Goal: Find specific page/section: Find specific page/section

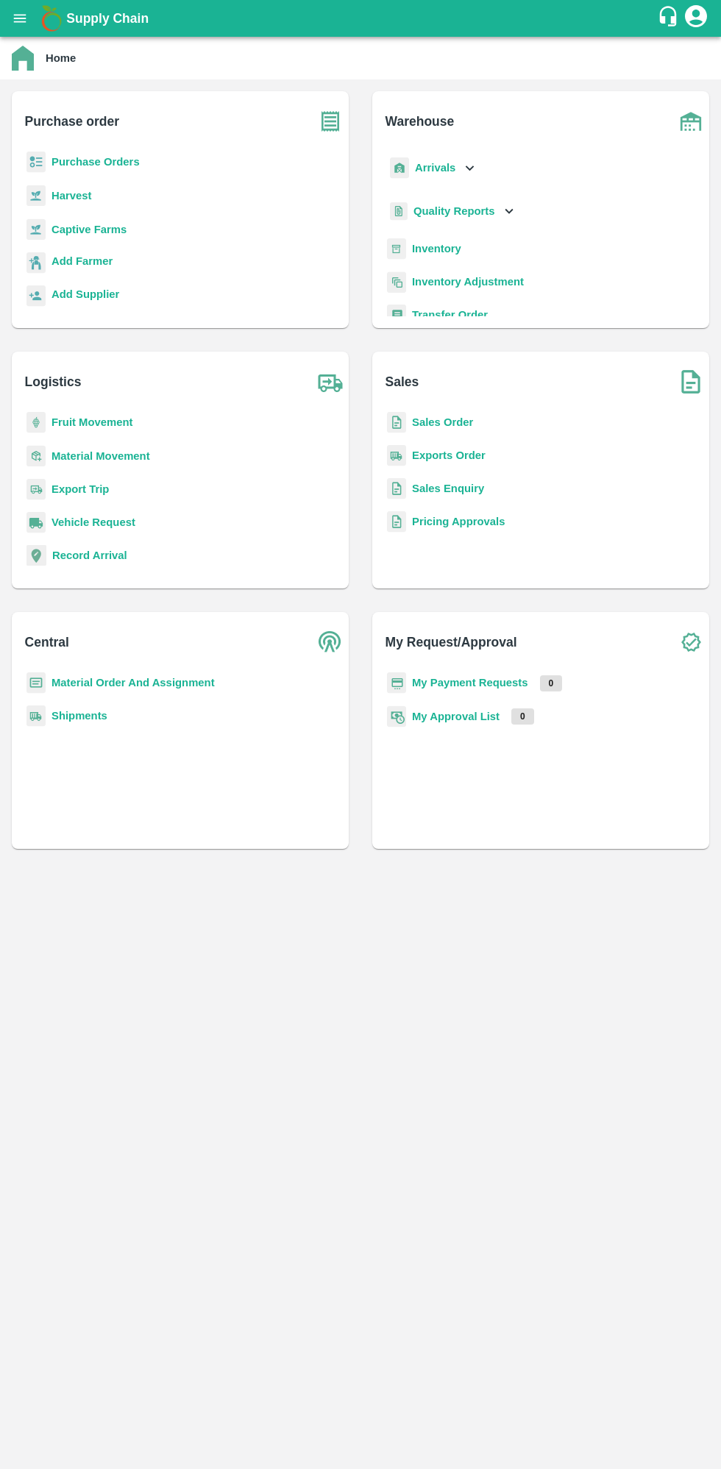
click at [109, 190] on div "Harvest" at bounding box center [180, 202] width 313 height 34
click at [93, 165] on b "Purchase Orders" at bounding box center [95, 162] width 88 height 12
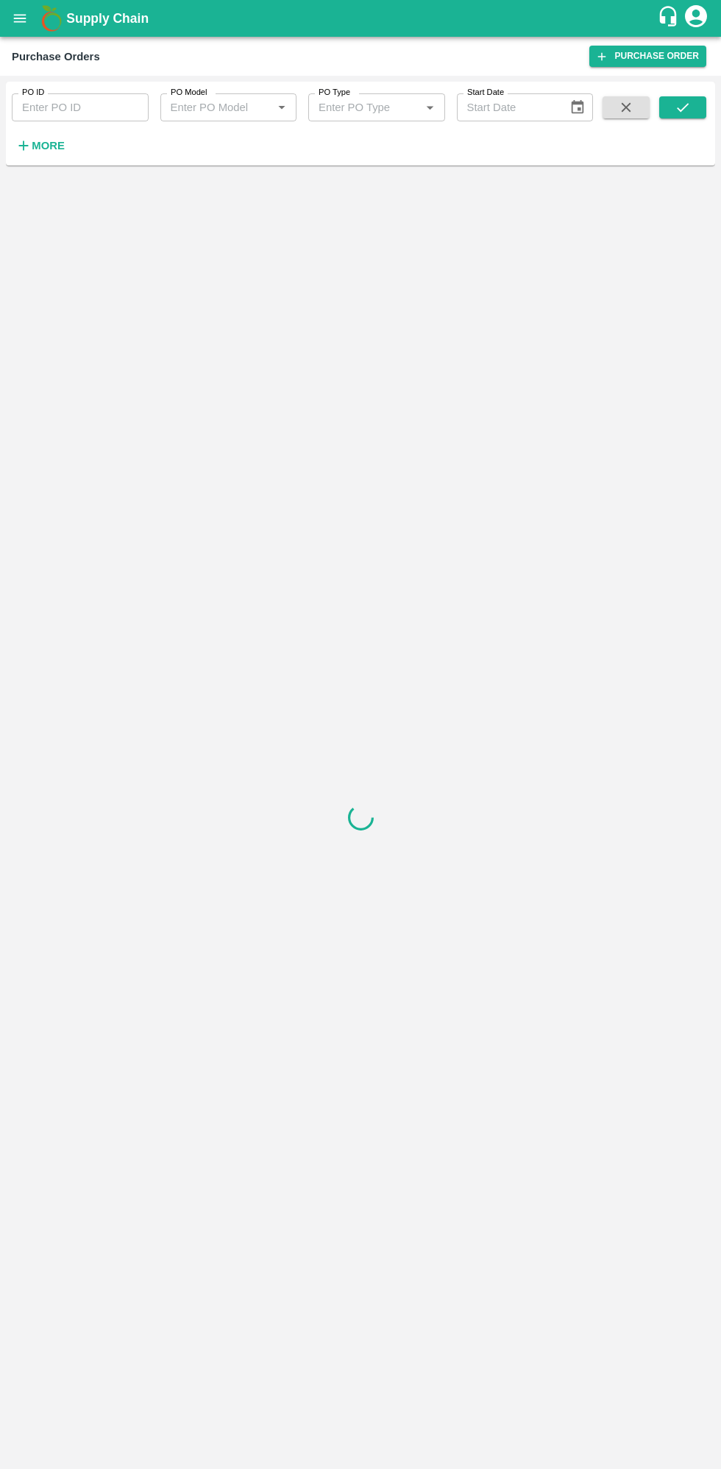
click at [47, 146] on strong "More" at bounding box center [48, 146] width 33 height 12
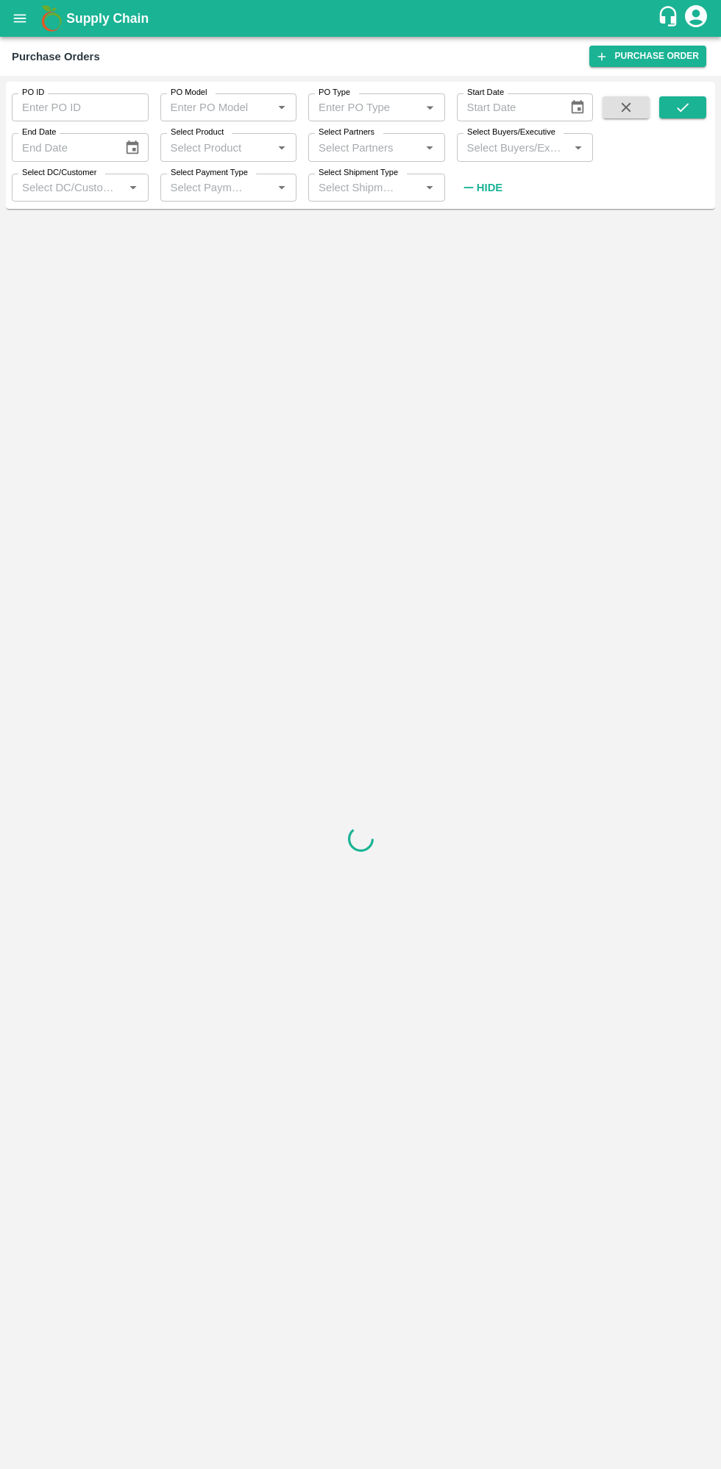
click at [538, 147] on input "Select Buyers/Executive" at bounding box center [513, 147] width 104 height 19
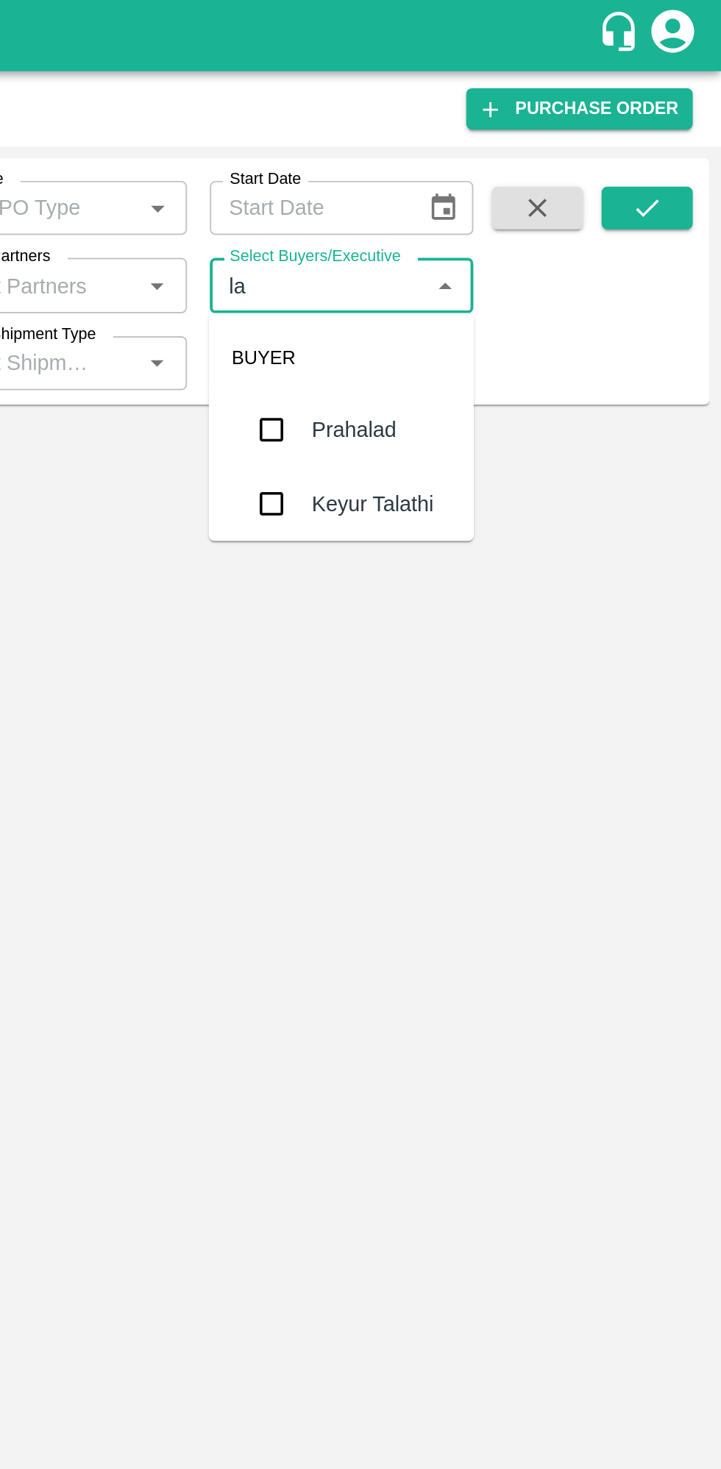
type input "lav"
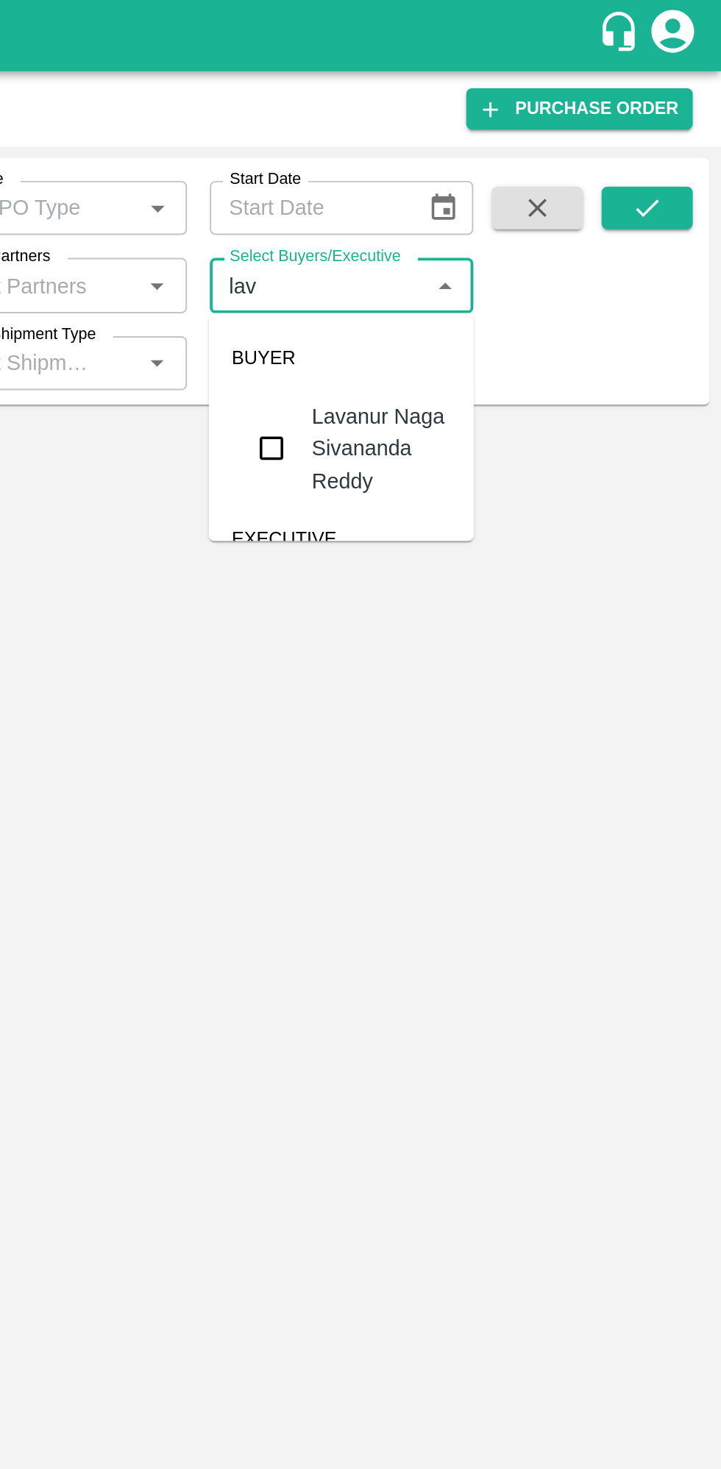
click at [499, 234] on input "checkbox" at bounding box center [488, 231] width 29 height 29
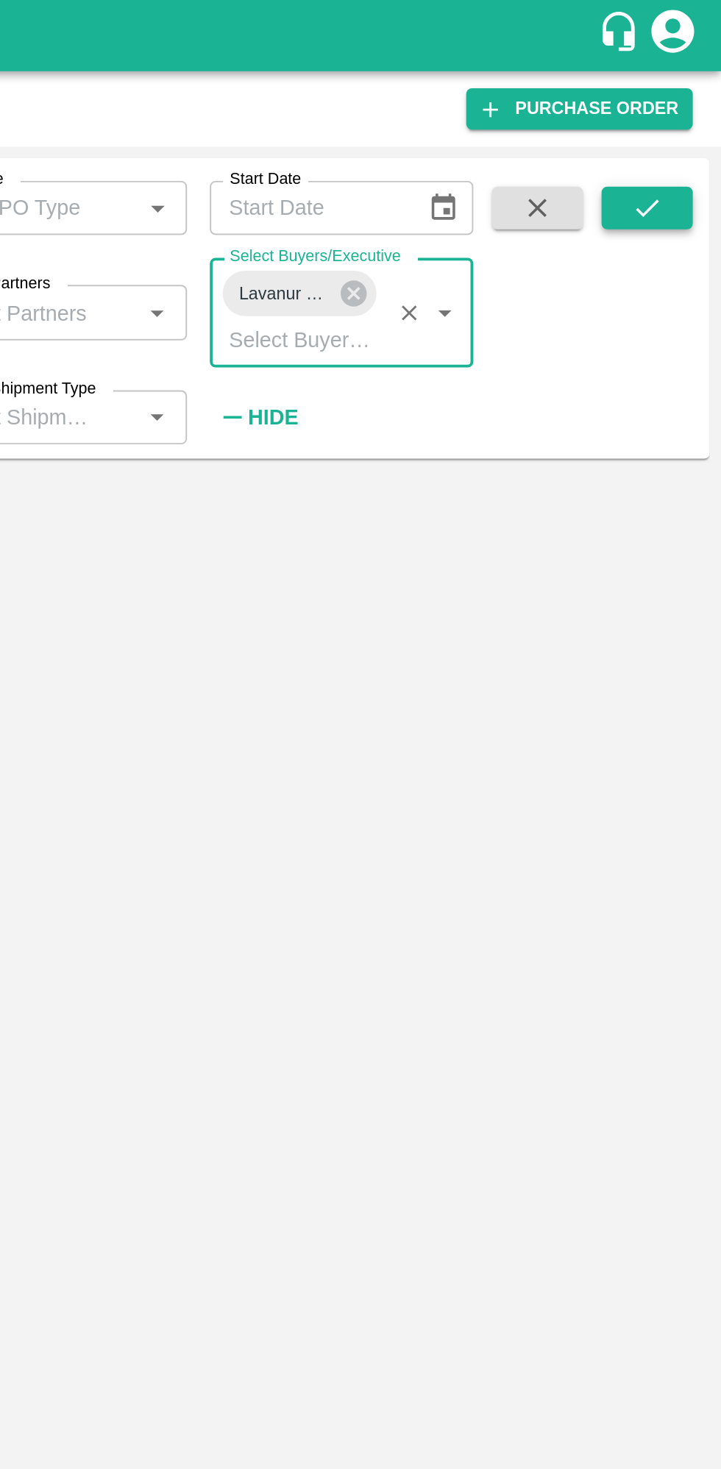
click at [683, 118] on button "submit" at bounding box center [682, 107] width 47 height 22
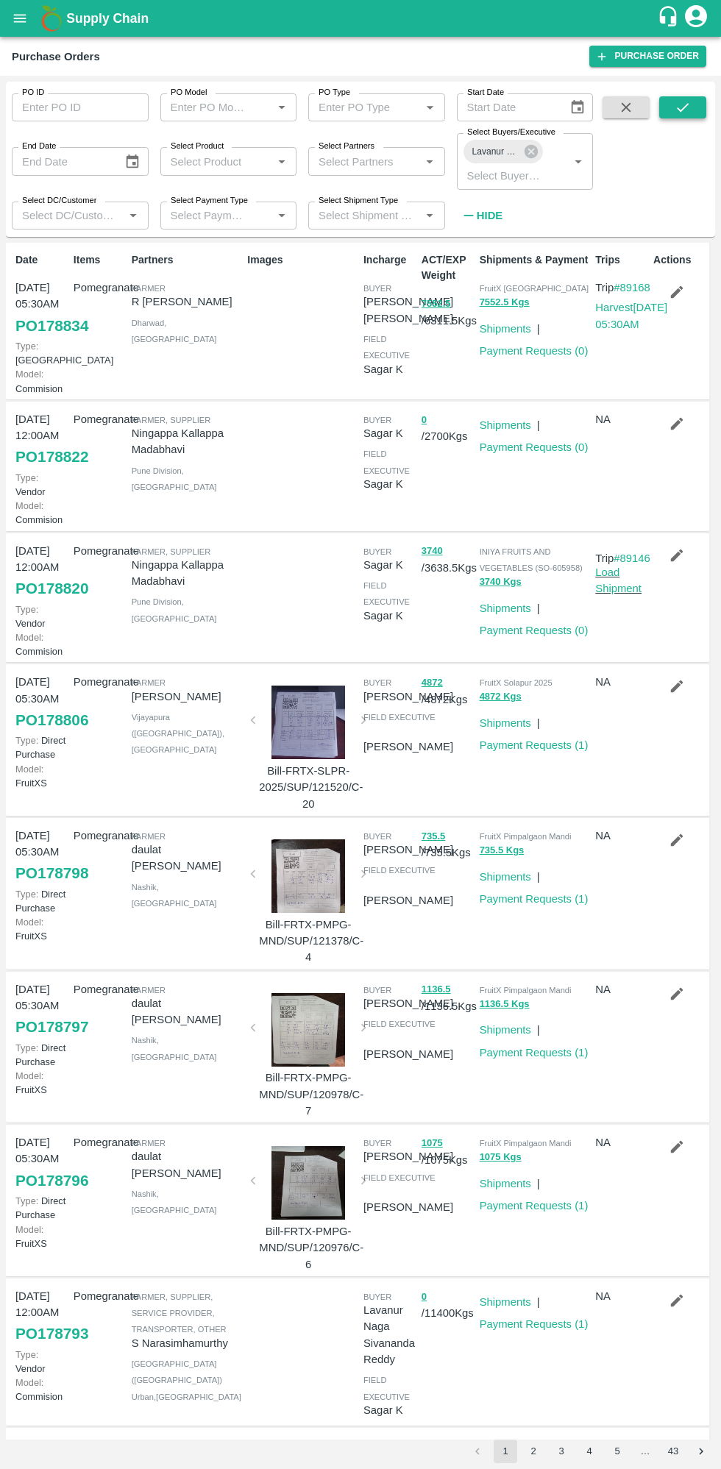
click at [699, 111] on button "submit" at bounding box center [682, 107] width 47 height 22
